Goal: Find specific page/section: Find specific page/section

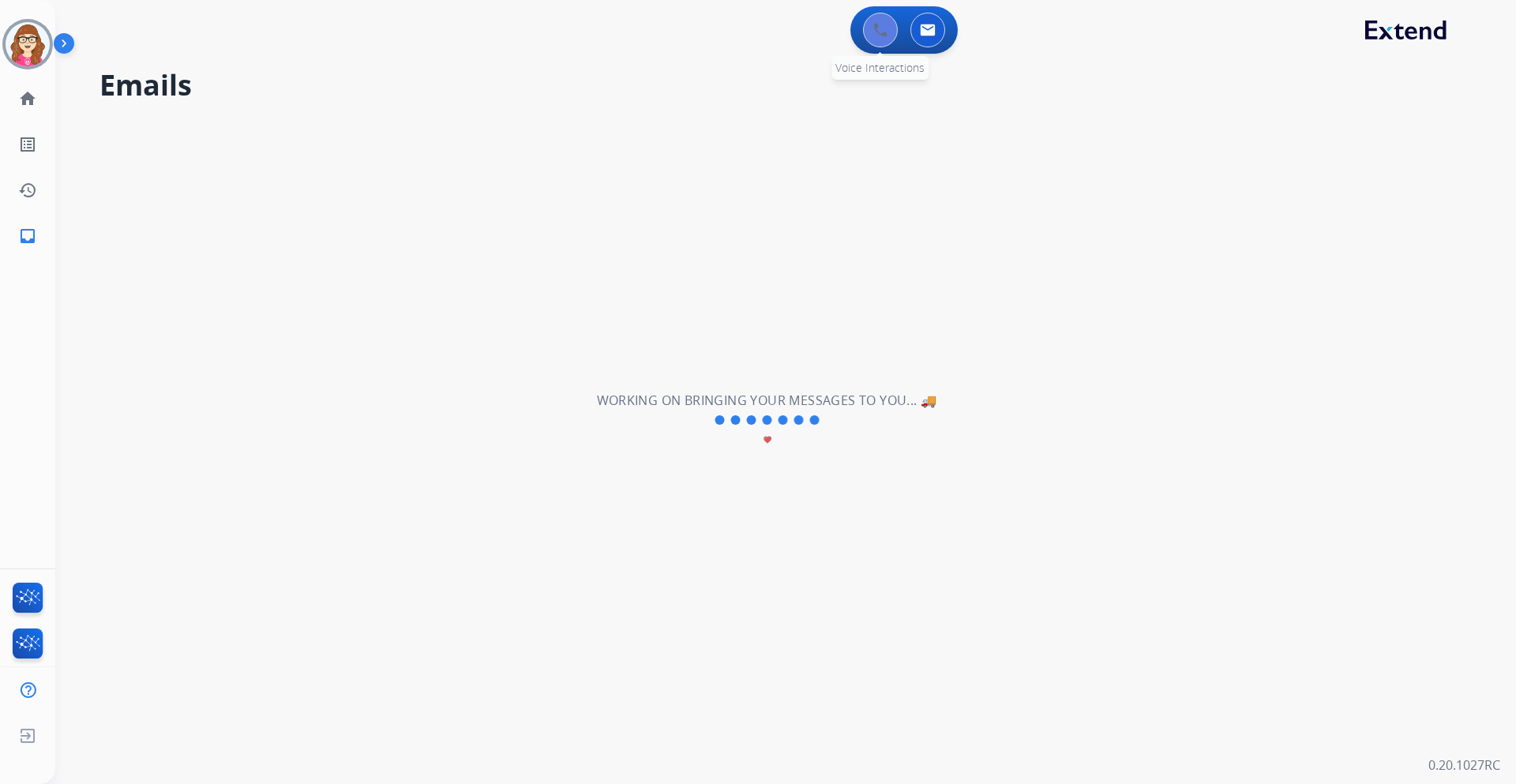
drag, startPoint x: 858, startPoint y: 30, endPoint x: 869, endPoint y: 31, distance: 11.0
click at [858, 29] on div "0 Voice Interactions" at bounding box center [881, 29] width 47 height 34
click at [864, 34] on button at bounding box center [880, 29] width 34 height 34
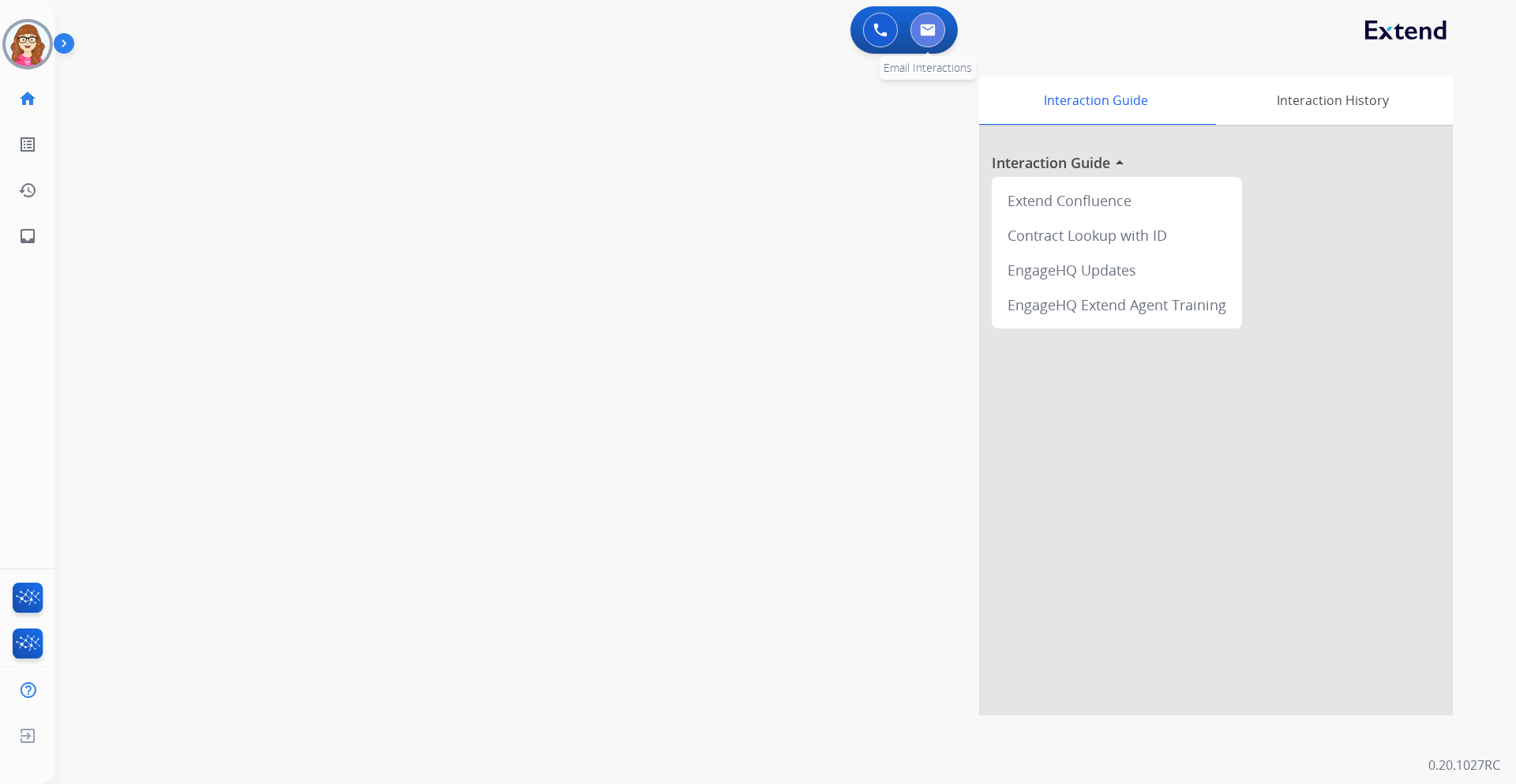
click at [914, 38] on button at bounding box center [927, 29] width 34 height 34
